Goal: Information Seeking & Learning: Learn about a topic

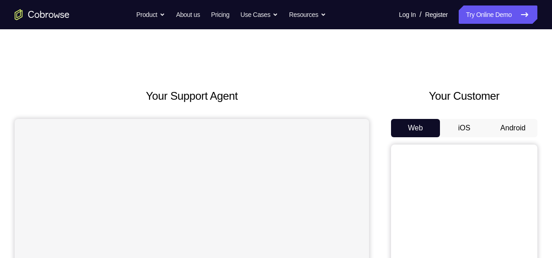
click at [500, 123] on button "Android" at bounding box center [512, 128] width 49 height 18
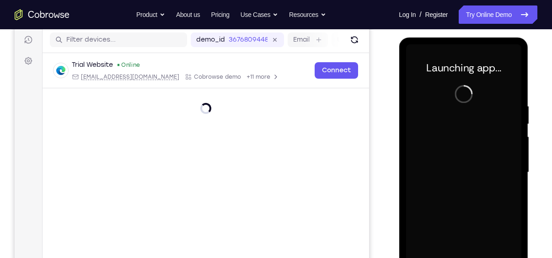
scroll to position [112, 0]
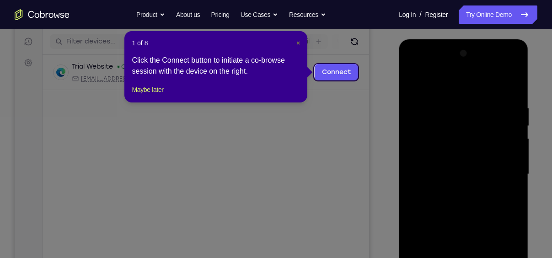
click at [300, 41] on span "×" at bounding box center [298, 42] width 4 height 7
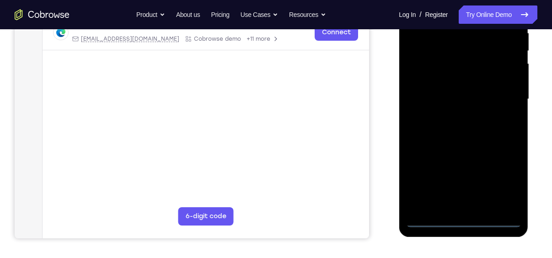
scroll to position [187, 0]
click at [462, 220] on div at bounding box center [462, 99] width 115 height 256
click at [499, 170] on div at bounding box center [462, 99] width 115 height 256
click at [491, 99] on div at bounding box center [462, 99] width 115 height 256
click at [487, 98] on div at bounding box center [462, 99] width 115 height 256
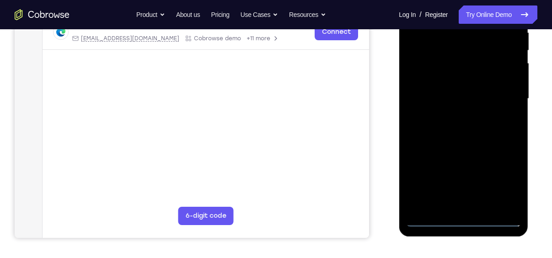
click at [487, 98] on div at bounding box center [462, 99] width 115 height 256
click at [457, 225] on div at bounding box center [462, 99] width 115 height 256
click at [465, 222] on div at bounding box center [462, 99] width 115 height 256
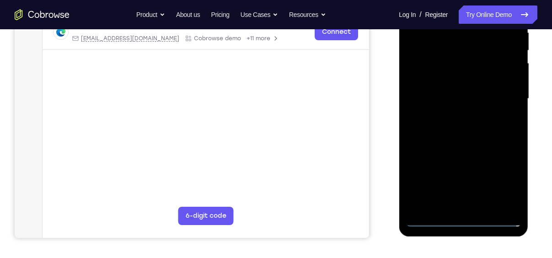
click at [503, 174] on div at bounding box center [462, 99] width 115 height 256
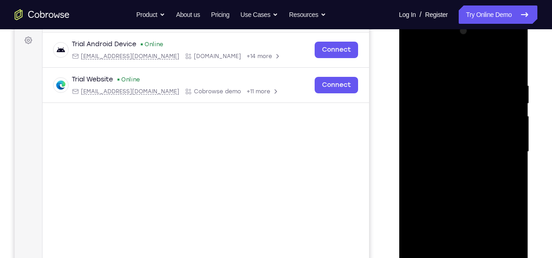
scroll to position [111, 0]
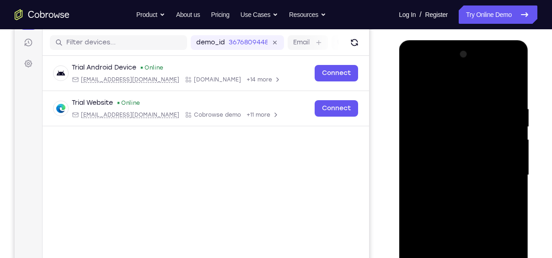
click at [457, 84] on div at bounding box center [462, 175] width 115 height 256
click at [496, 172] on div at bounding box center [462, 175] width 115 height 256
click at [453, 191] on div at bounding box center [462, 175] width 115 height 256
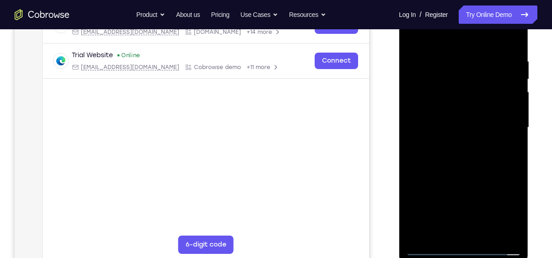
click at [461, 125] on div at bounding box center [462, 128] width 115 height 256
click at [442, 108] on div at bounding box center [462, 128] width 115 height 256
click at [454, 122] on div at bounding box center [462, 128] width 115 height 256
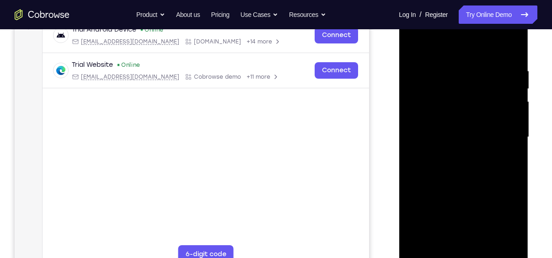
scroll to position [148, 0]
click at [483, 183] on div at bounding box center [462, 138] width 115 height 256
click at [443, 65] on div at bounding box center [462, 138] width 115 height 256
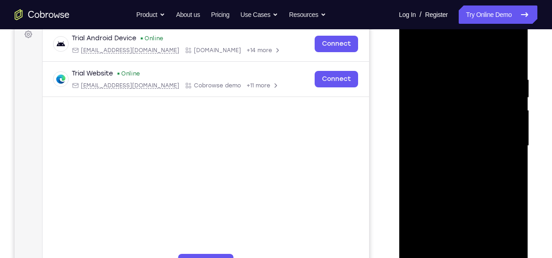
scroll to position [141, 0]
click at [507, 60] on div at bounding box center [462, 145] width 115 height 256
drag, startPoint x: 513, startPoint y: 80, endPoint x: 443, endPoint y: 72, distance: 70.3
click at [443, 72] on div at bounding box center [462, 145] width 115 height 256
drag, startPoint x: 496, startPoint y: 70, endPoint x: 454, endPoint y: 68, distance: 42.5
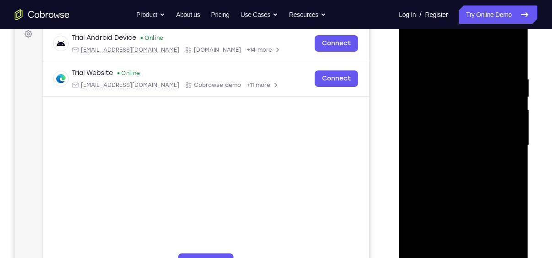
click at [454, 68] on div at bounding box center [462, 145] width 115 height 256
click at [462, 72] on div at bounding box center [462, 145] width 115 height 256
click at [505, 58] on div at bounding box center [462, 145] width 115 height 256
click at [426, 74] on div at bounding box center [462, 145] width 115 height 256
click at [512, 60] on div at bounding box center [462, 145] width 115 height 256
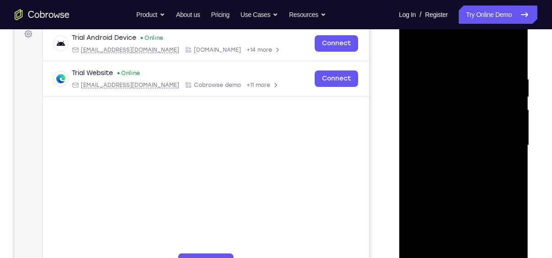
drag, startPoint x: 475, startPoint y: 169, endPoint x: 486, endPoint y: 2, distance: 166.7
click at [486, 11] on html "Online web based iOS Simulators and Android Emulators. Run iPhone, iPad, Mobile…" at bounding box center [463, 148] width 130 height 274
drag, startPoint x: 489, startPoint y: 114, endPoint x: 472, endPoint y: 227, distance: 114.2
click at [472, 227] on div at bounding box center [462, 145] width 115 height 256
drag, startPoint x: 481, startPoint y: 77, endPoint x: 478, endPoint y: 110, distance: 33.5
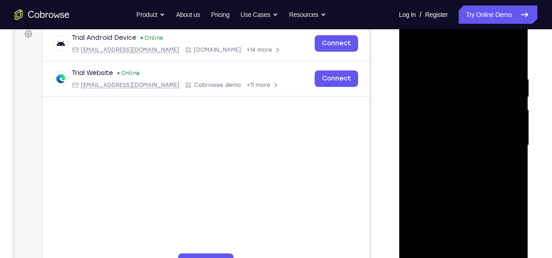
click at [478, 110] on div at bounding box center [462, 145] width 115 height 256
click at [514, 126] on div at bounding box center [462, 145] width 115 height 256
click at [514, 154] on div at bounding box center [462, 145] width 115 height 256
drag, startPoint x: 476, startPoint y: 174, endPoint x: 482, endPoint y: 108, distance: 66.5
click at [482, 108] on div at bounding box center [462, 145] width 115 height 256
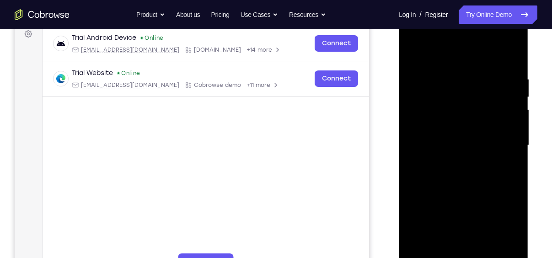
drag, startPoint x: 468, startPoint y: 184, endPoint x: 485, endPoint y: 92, distance: 93.3
click at [485, 92] on div at bounding box center [462, 145] width 115 height 256
drag, startPoint x: 484, startPoint y: 182, endPoint x: 504, endPoint y: 92, distance: 92.7
click at [504, 92] on div at bounding box center [462, 145] width 115 height 256
click at [516, 119] on div at bounding box center [462, 145] width 115 height 256
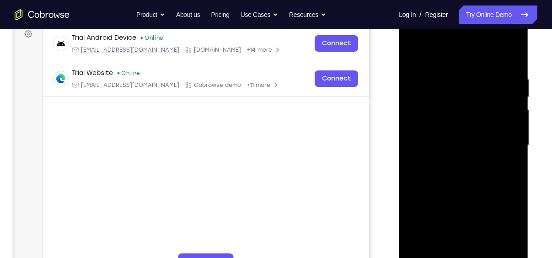
drag, startPoint x: 494, startPoint y: 186, endPoint x: 498, endPoint y: 78, distance: 107.5
click at [498, 78] on div at bounding box center [462, 145] width 115 height 256
drag, startPoint x: 470, startPoint y: 171, endPoint x: 495, endPoint y: 64, distance: 110.3
click at [495, 64] on div at bounding box center [462, 145] width 115 height 256
drag, startPoint x: 479, startPoint y: 218, endPoint x: 500, endPoint y: 87, distance: 132.8
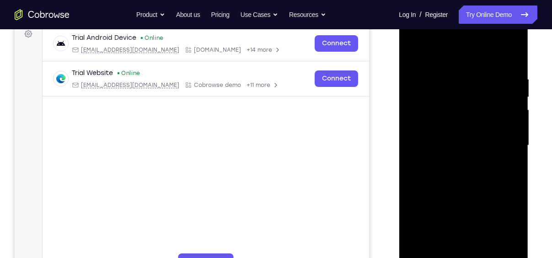
click at [500, 87] on div at bounding box center [462, 145] width 115 height 256
drag, startPoint x: 471, startPoint y: 197, endPoint x: 498, endPoint y: 72, distance: 127.2
click at [498, 72] on div at bounding box center [462, 145] width 115 height 256
click at [511, 111] on div at bounding box center [462, 145] width 115 height 256
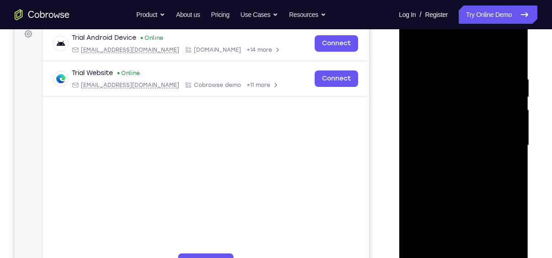
click at [514, 115] on div at bounding box center [462, 145] width 115 height 256
drag, startPoint x: 497, startPoint y: 162, endPoint x: 516, endPoint y: 46, distance: 117.7
click at [516, 46] on div at bounding box center [462, 145] width 115 height 256
drag, startPoint x: 479, startPoint y: 198, endPoint x: 505, endPoint y: 64, distance: 136.3
click at [505, 64] on div at bounding box center [462, 145] width 115 height 256
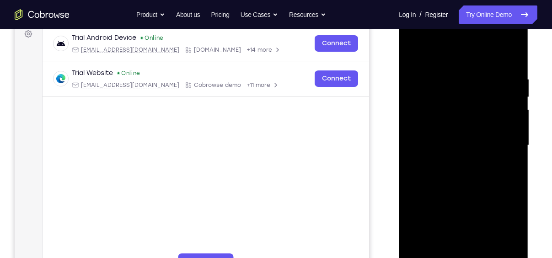
drag, startPoint x: 467, startPoint y: 187, endPoint x: 491, endPoint y: 106, distance: 84.4
click at [491, 106] on div at bounding box center [462, 145] width 115 height 256
click at [473, 177] on div at bounding box center [462, 145] width 115 height 256
drag, startPoint x: 483, startPoint y: 122, endPoint x: 450, endPoint y: 243, distance: 125.6
click at [450, 243] on div at bounding box center [462, 145] width 115 height 256
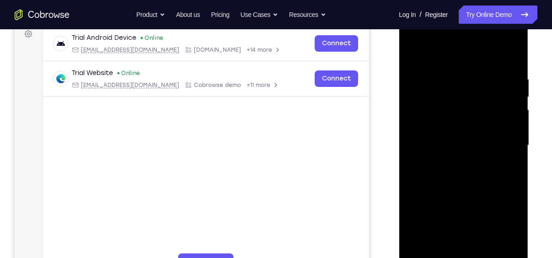
drag, startPoint x: 454, startPoint y: 131, endPoint x: 491, endPoint y: 56, distance: 83.4
click at [491, 56] on div at bounding box center [462, 145] width 115 height 256
drag, startPoint x: 472, startPoint y: 197, endPoint x: 499, endPoint y: 68, distance: 131.9
click at [499, 68] on div at bounding box center [462, 145] width 115 height 256
drag, startPoint x: 451, startPoint y: 181, endPoint x: 529, endPoint y: 39, distance: 161.8
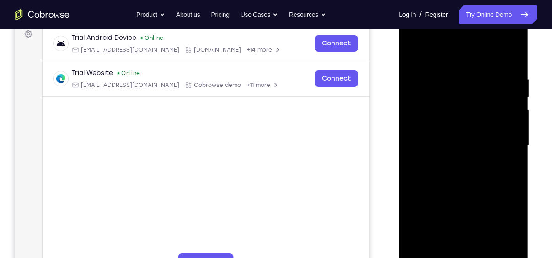
click at [529, 39] on html "Online web based iOS Simulators and Android Emulators. Run iPhone, iPad, Mobile…" at bounding box center [463, 148] width 130 height 274
drag, startPoint x: 462, startPoint y: 151, endPoint x: 446, endPoint y: 218, distance: 69.0
click at [446, 218] on div at bounding box center [462, 145] width 115 height 256
drag, startPoint x: 483, startPoint y: 82, endPoint x: 505, endPoint y: 85, distance: 22.5
click at [505, 85] on div at bounding box center [462, 145] width 115 height 256
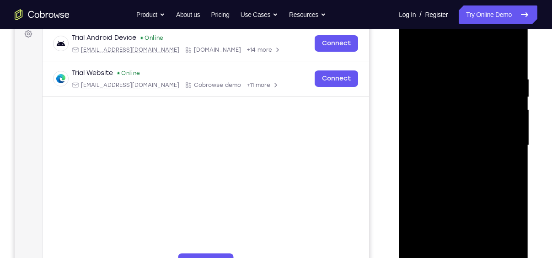
drag, startPoint x: 474, startPoint y: 216, endPoint x: 516, endPoint y: 69, distance: 152.9
click at [516, 69] on div at bounding box center [462, 145] width 115 height 256
drag, startPoint x: 476, startPoint y: 188, endPoint x: 510, endPoint y: 55, distance: 136.9
click at [510, 55] on div at bounding box center [462, 145] width 115 height 256
drag, startPoint x: 472, startPoint y: 215, endPoint x: 500, endPoint y: 63, distance: 154.7
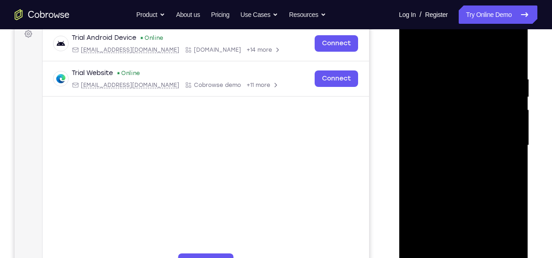
click at [500, 63] on div at bounding box center [462, 145] width 115 height 256
drag, startPoint x: 479, startPoint y: 212, endPoint x: 507, endPoint y: 57, distance: 157.9
click at [507, 57] on div at bounding box center [462, 145] width 115 height 256
drag, startPoint x: 466, startPoint y: 215, endPoint x: 503, endPoint y: 22, distance: 195.9
click at [503, 22] on div at bounding box center [462, 145] width 115 height 256
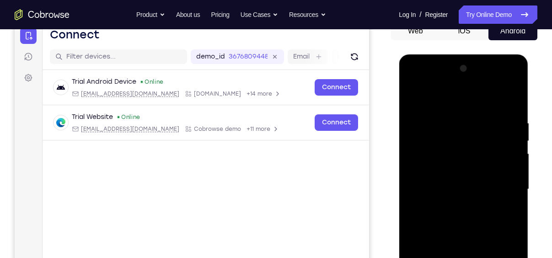
scroll to position [95, 0]
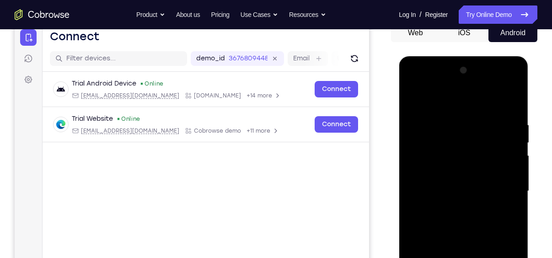
click at [469, 86] on div at bounding box center [462, 191] width 115 height 256
click at [461, 84] on div at bounding box center [462, 191] width 115 height 256
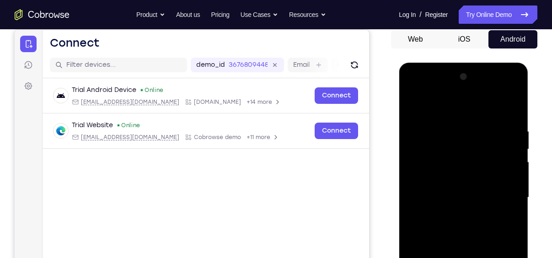
scroll to position [88, 0]
click at [438, 93] on div at bounding box center [462, 198] width 115 height 256
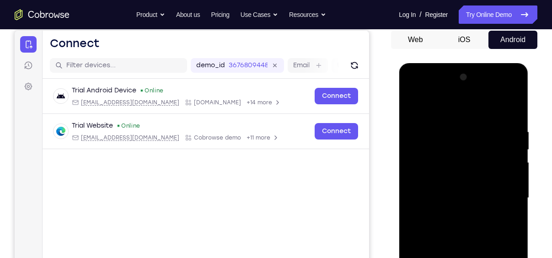
click at [438, 93] on div at bounding box center [462, 198] width 115 height 256
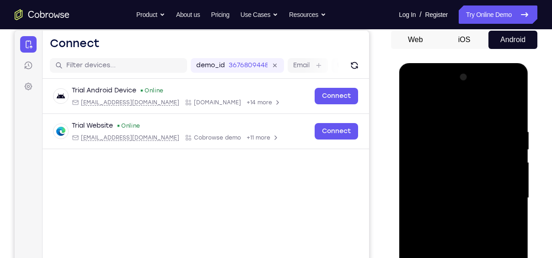
click at [438, 93] on div at bounding box center [462, 198] width 115 height 256
click at [439, 91] on div at bounding box center [462, 198] width 115 height 256
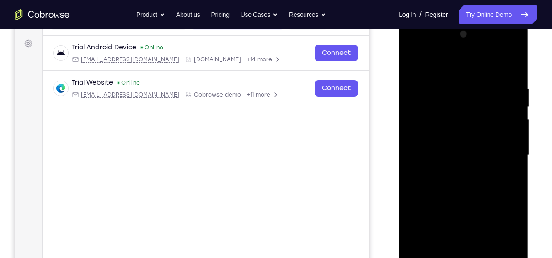
drag, startPoint x: 470, startPoint y: 112, endPoint x: 451, endPoint y: 221, distance: 111.3
click at [451, 221] on div at bounding box center [462, 155] width 115 height 256
click at [386, 149] on div "Your Support Agent Your Customer Web iOS Android" at bounding box center [276, 126] width 522 height 338
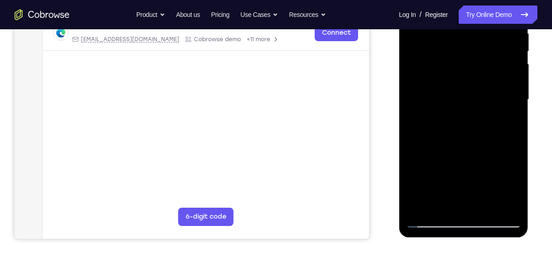
scroll to position [187, 0]
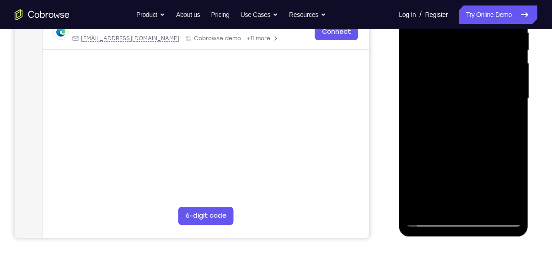
click at [432, 215] on div at bounding box center [462, 99] width 115 height 256
click at [429, 221] on div at bounding box center [462, 99] width 115 height 256
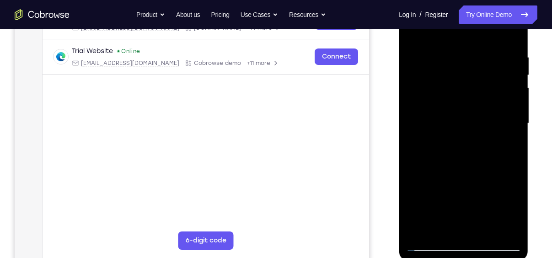
scroll to position [162, 0]
click at [512, 112] on div at bounding box center [462, 124] width 115 height 256
drag, startPoint x: 475, startPoint y: 76, endPoint x: 468, endPoint y: 172, distance: 96.2
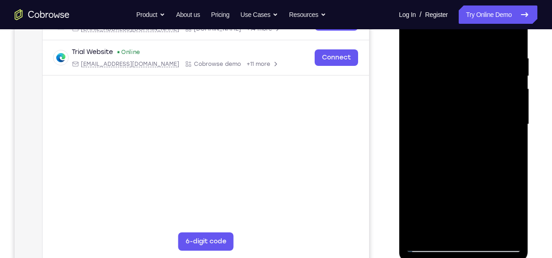
click at [468, 172] on div at bounding box center [462, 124] width 115 height 256
drag, startPoint x: 470, startPoint y: 156, endPoint x: 437, endPoint y: 250, distance: 99.0
click at [437, 250] on div at bounding box center [462, 124] width 115 height 256
drag, startPoint x: 484, startPoint y: 89, endPoint x: 425, endPoint y: 224, distance: 147.4
click at [425, 224] on div at bounding box center [462, 124] width 115 height 256
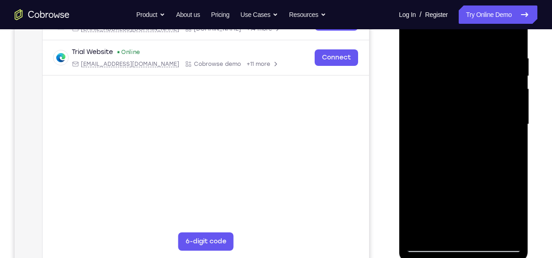
drag, startPoint x: 467, startPoint y: 87, endPoint x: 423, endPoint y: 213, distance: 134.0
click at [423, 213] on div at bounding box center [462, 124] width 115 height 256
drag, startPoint x: 460, startPoint y: 84, endPoint x: 430, endPoint y: 191, distance: 111.7
click at [430, 191] on div at bounding box center [462, 124] width 115 height 256
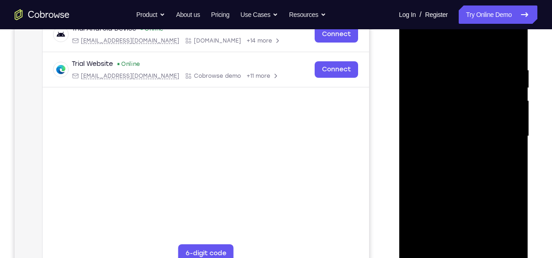
drag, startPoint x: 478, startPoint y: 92, endPoint x: 453, endPoint y: 188, distance: 98.9
click at [453, 188] on div at bounding box center [462, 136] width 115 height 256
click at [515, 103] on div at bounding box center [462, 136] width 115 height 256
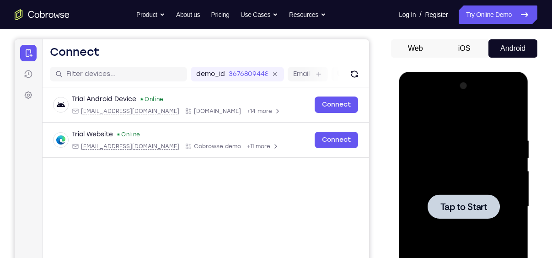
scroll to position [74, 0]
